Goal: Navigation & Orientation: Find specific page/section

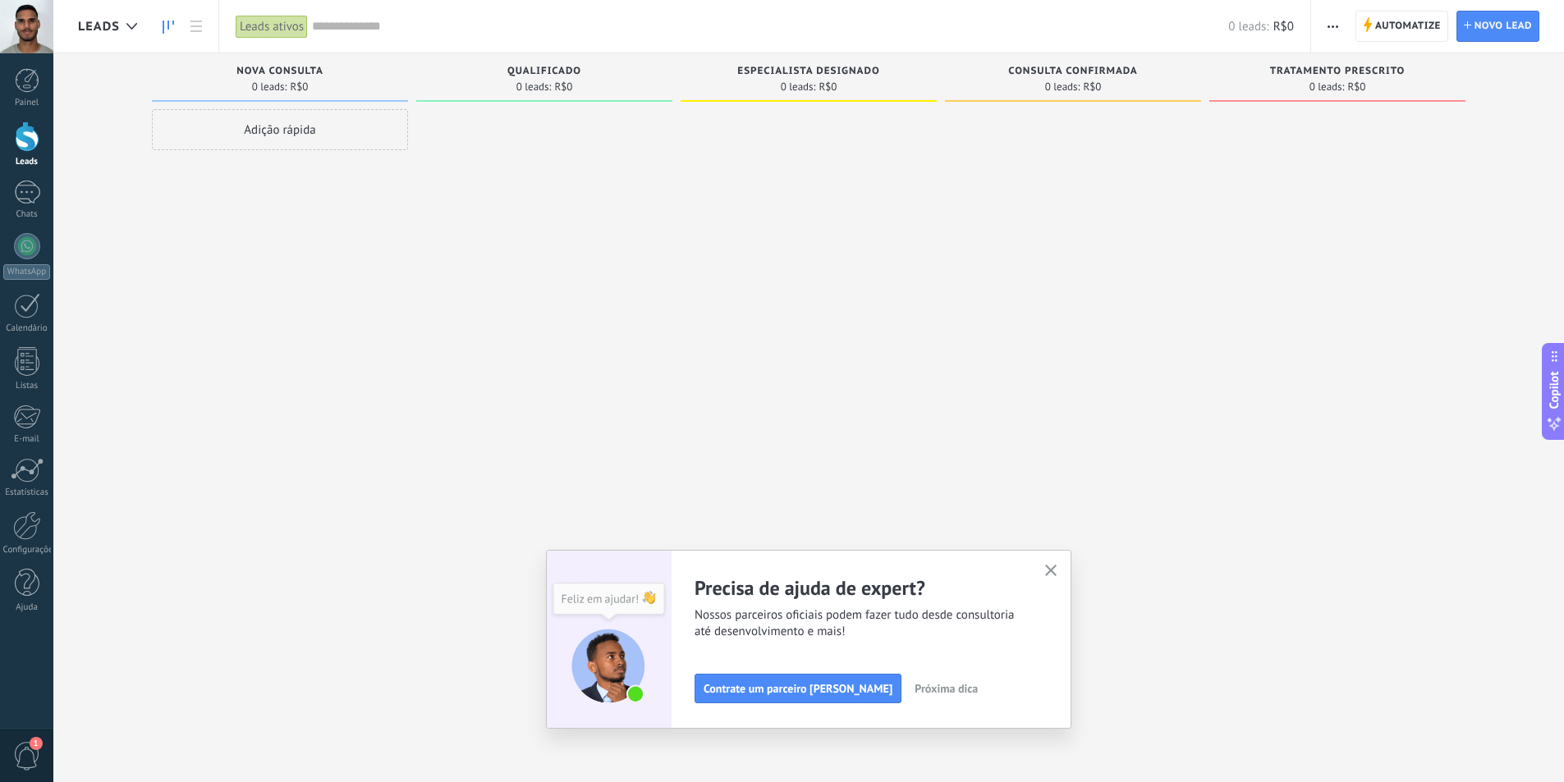
click at [1058, 571] on icon "button" at bounding box center [1051, 571] width 12 height 12
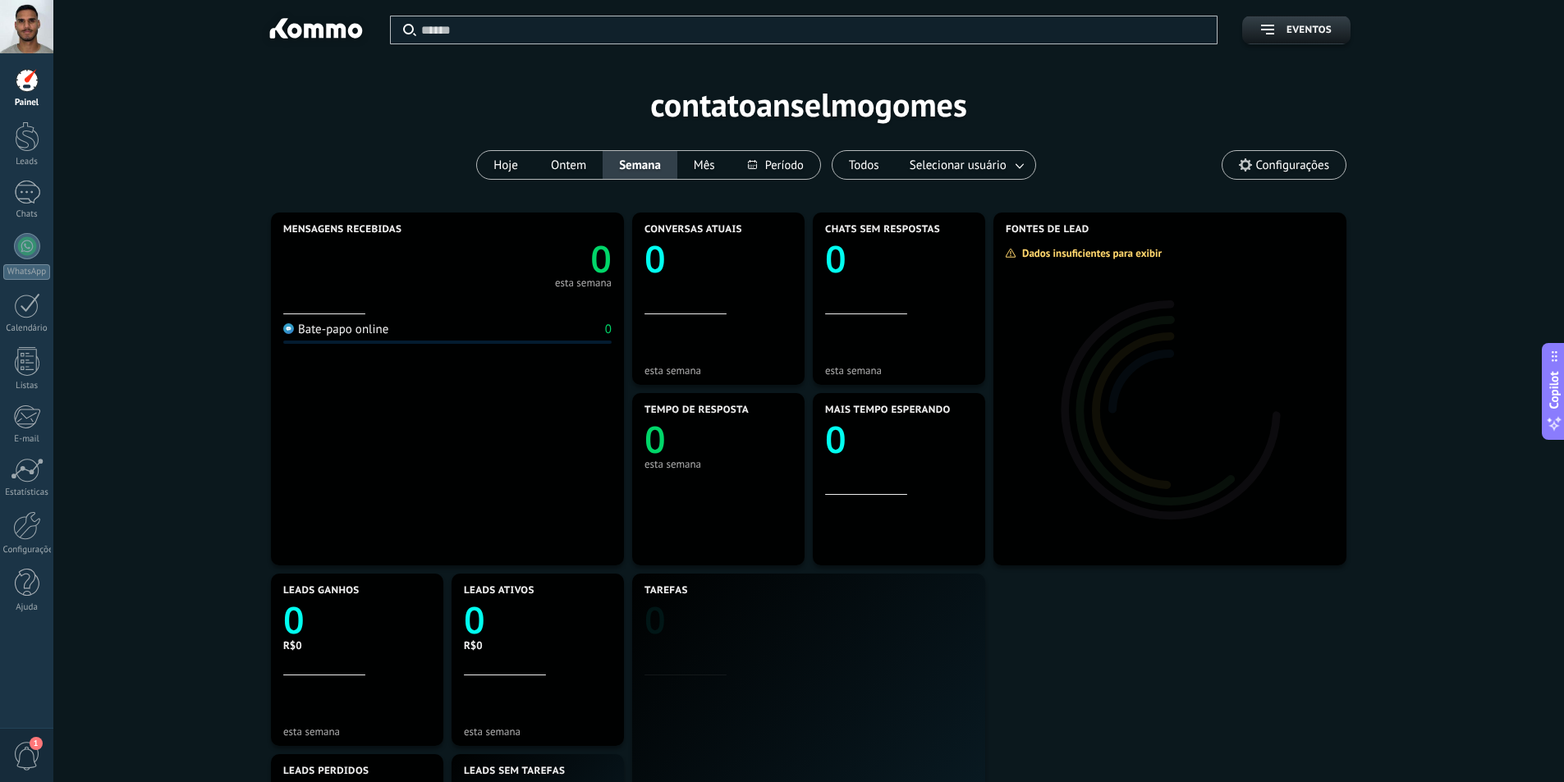
click at [320, 31] on div at bounding box center [315, 31] width 106 height 28
